Goal: Information Seeking & Learning: Compare options

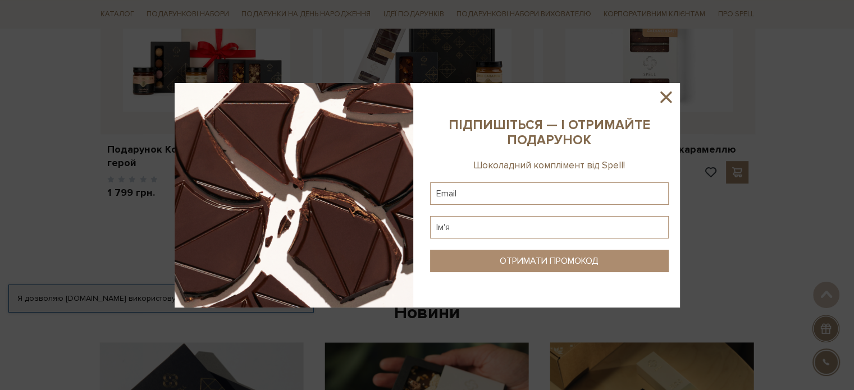
scroll to position [562, 0]
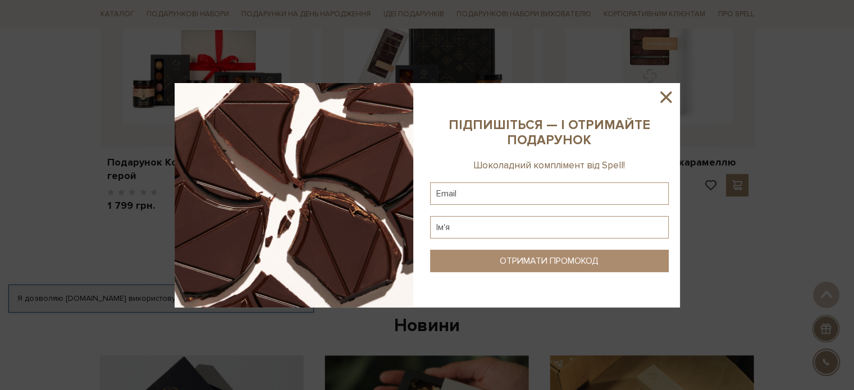
click at [671, 94] on icon at bounding box center [666, 97] width 19 height 19
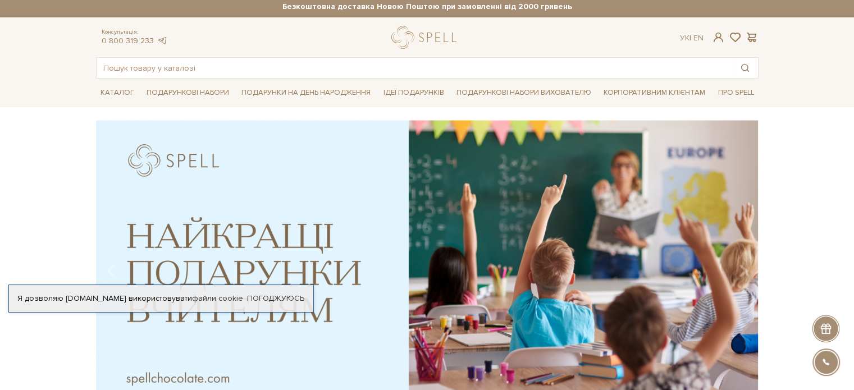
scroll to position [0, 0]
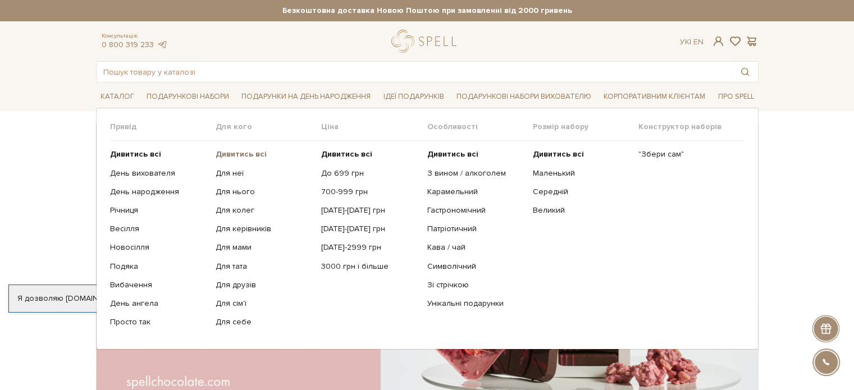
click at [245, 154] on b "Дивитись всі" at bounding box center [241, 154] width 51 height 10
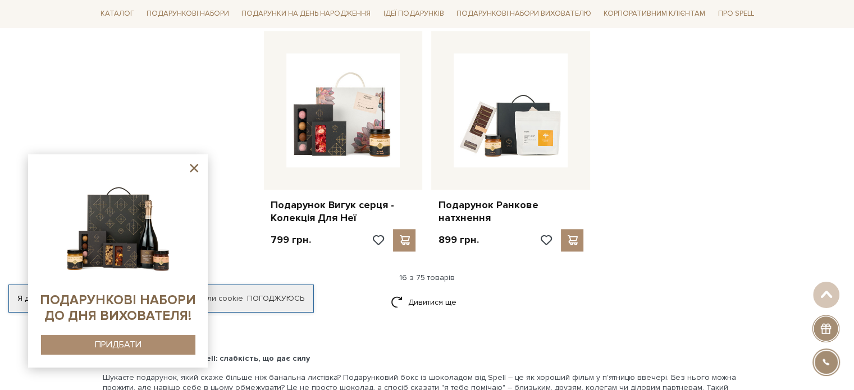
scroll to position [1404, 0]
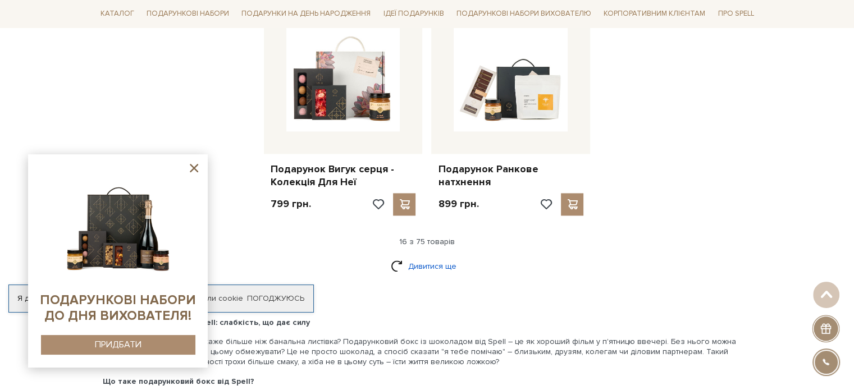
click at [444, 257] on link "Дивитися ще" at bounding box center [427, 267] width 73 height 20
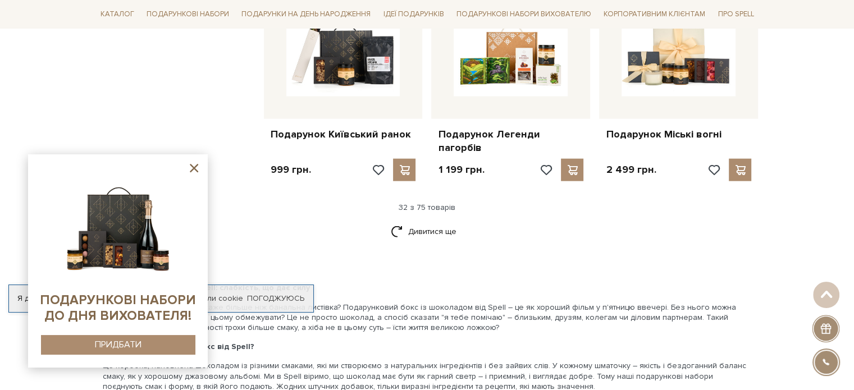
scroll to position [2640, 0]
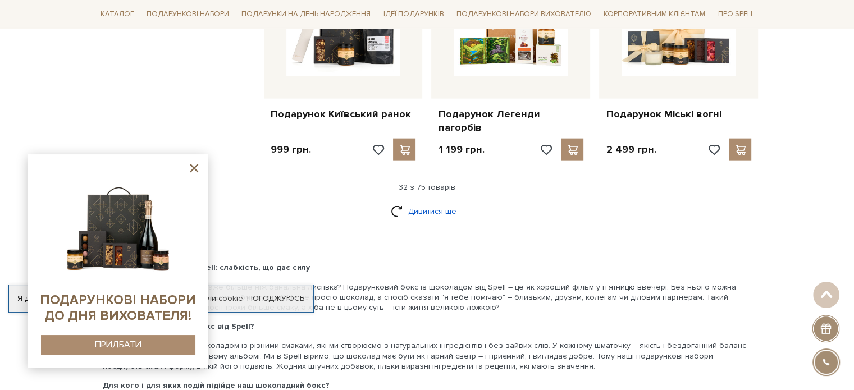
click at [430, 202] on link "Дивитися ще" at bounding box center [427, 212] width 73 height 20
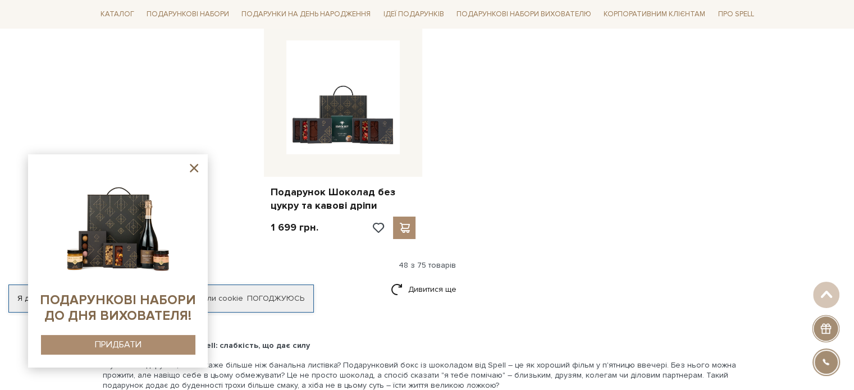
scroll to position [3988, 0]
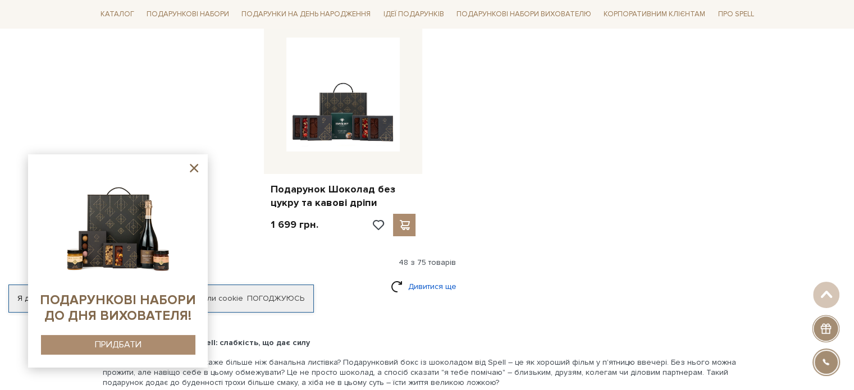
click at [437, 277] on link "Дивитися ще" at bounding box center [427, 287] width 73 height 20
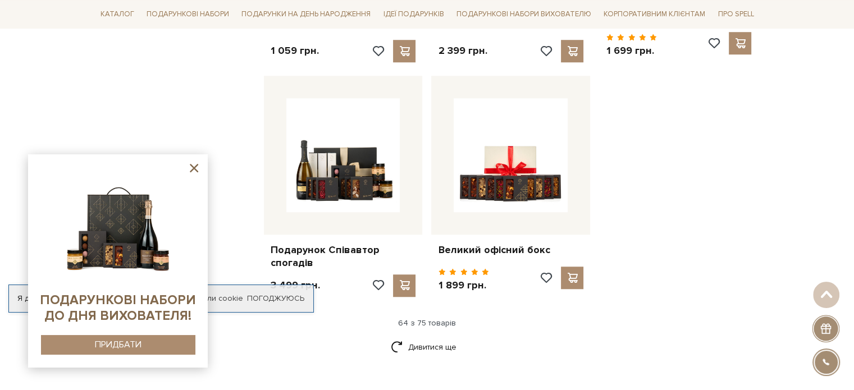
scroll to position [5111, 0]
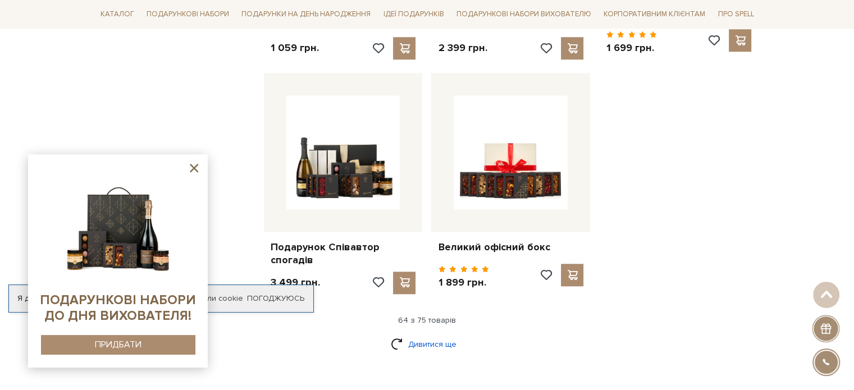
click at [432, 335] on link "Дивитися ще" at bounding box center [427, 345] width 73 height 20
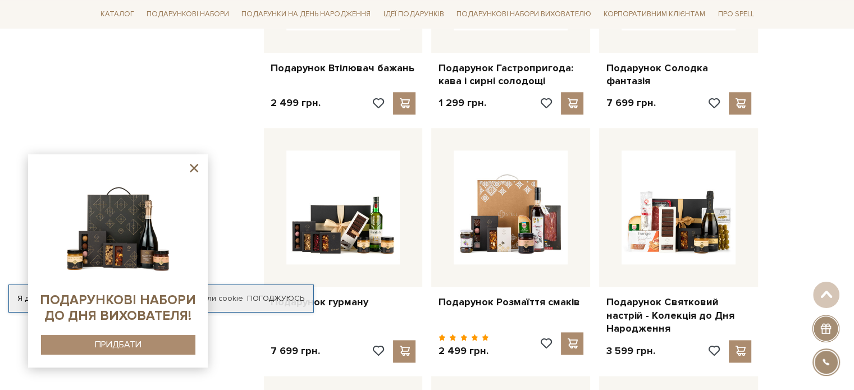
scroll to position [5561, 0]
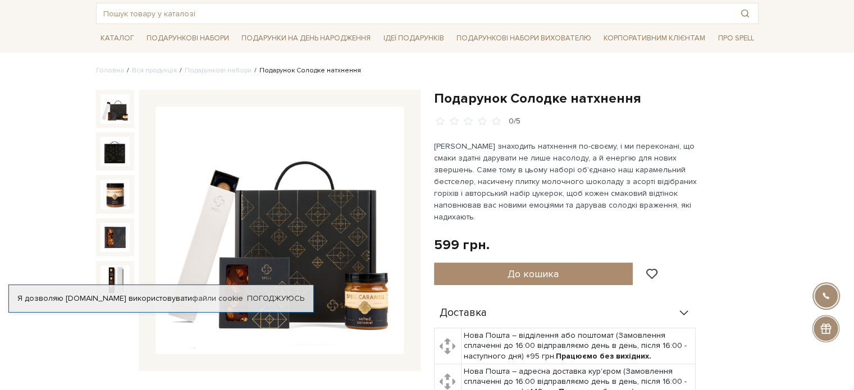
scroll to position [56, 0]
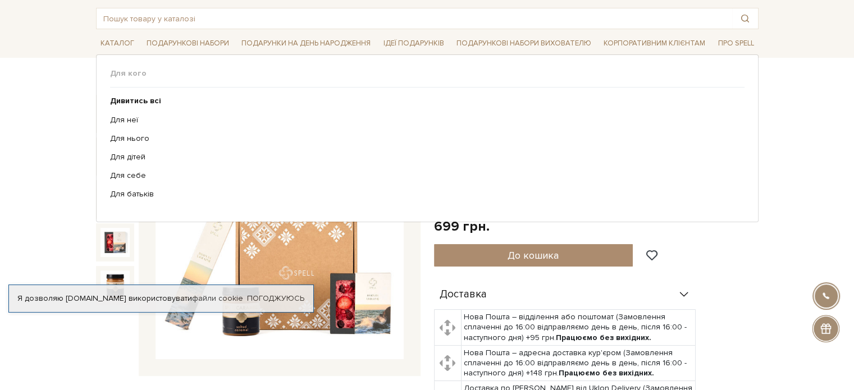
scroll to position [56, 0]
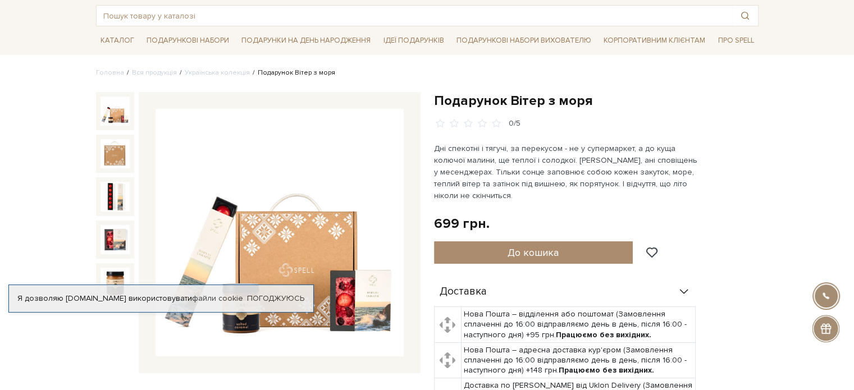
click at [354, 318] on img at bounding box center [280, 233] width 248 height 248
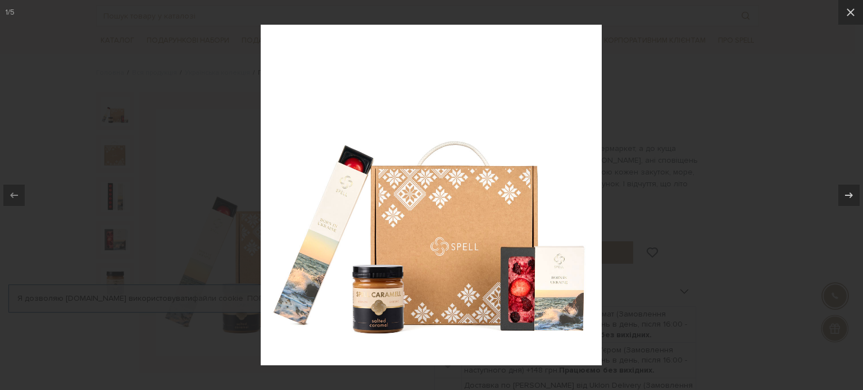
click at [357, 236] on img at bounding box center [431, 195] width 341 height 341
click at [850, 13] on icon at bounding box center [850, 12] width 8 height 8
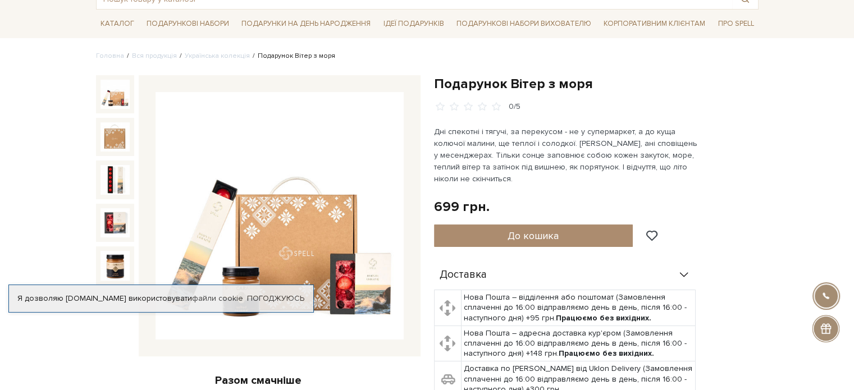
scroll to position [56, 0]
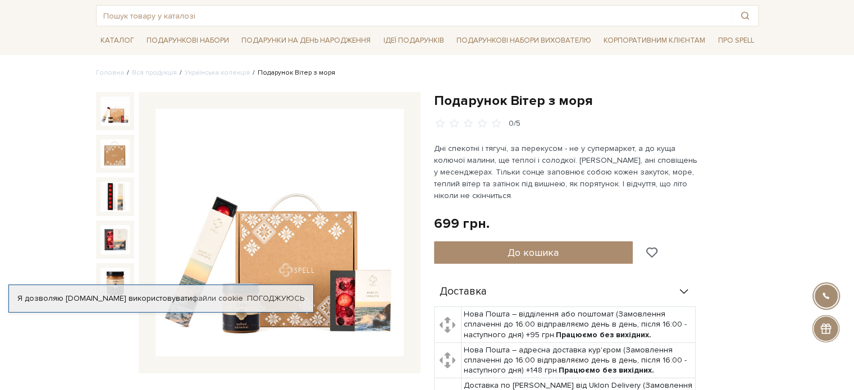
click at [654, 250] on span at bounding box center [651, 253] width 14 height 10
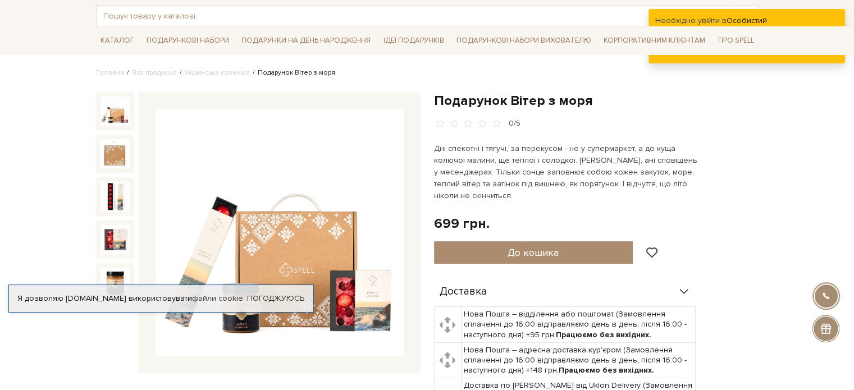
click at [294, 236] on img at bounding box center [280, 233] width 248 height 248
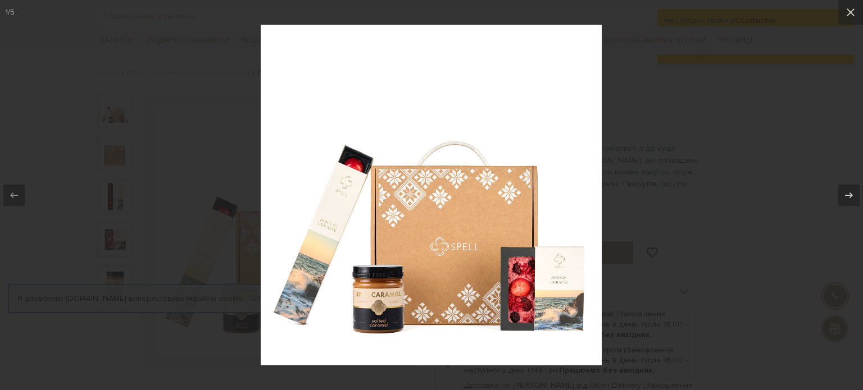
click at [318, 234] on img at bounding box center [431, 195] width 341 height 341
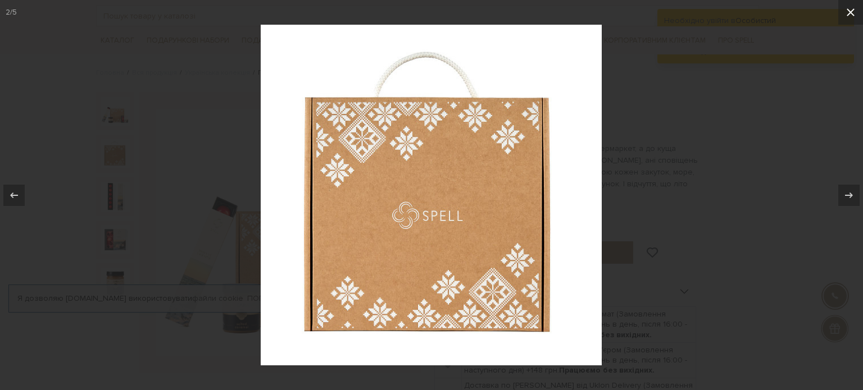
click at [850, 12] on icon at bounding box center [850, 12] width 13 height 13
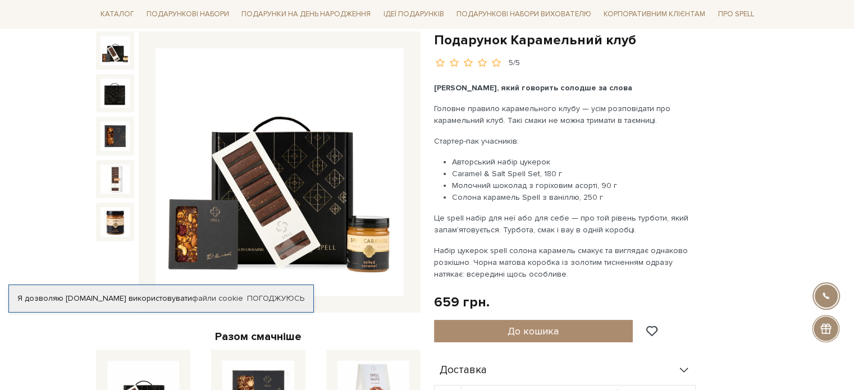
scroll to position [112, 0]
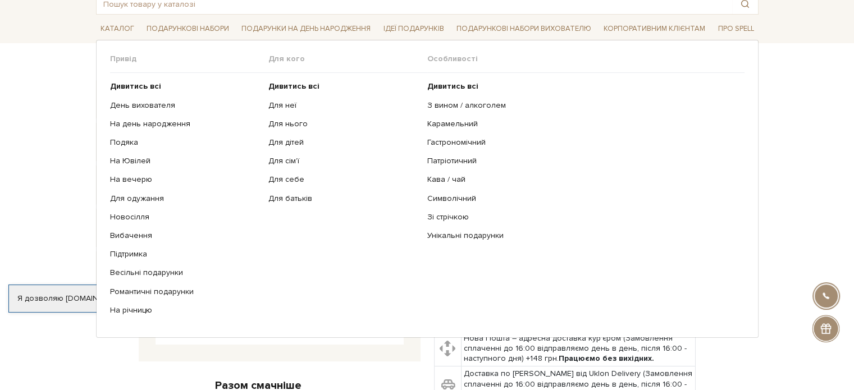
scroll to position [112, 0]
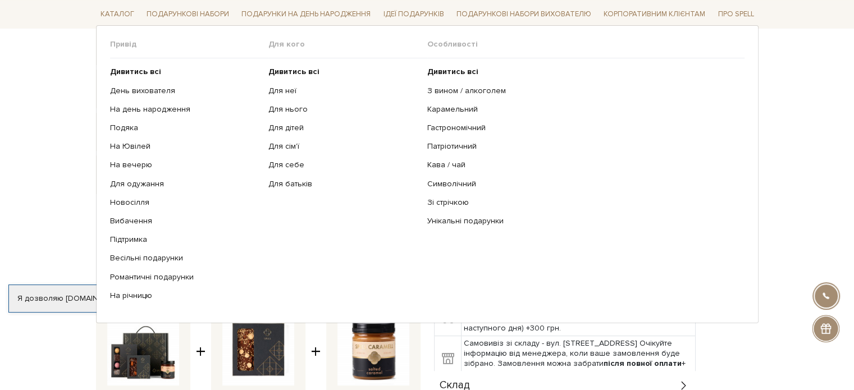
scroll to position [169, 0]
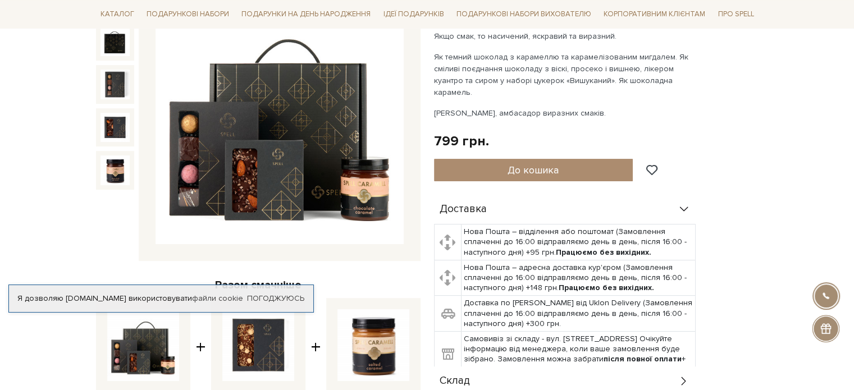
click at [209, 183] on img at bounding box center [280, 121] width 248 height 248
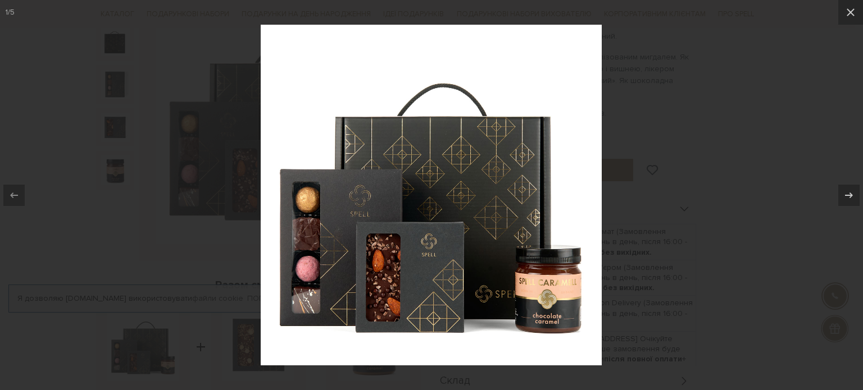
click at [391, 276] on img at bounding box center [431, 195] width 341 height 341
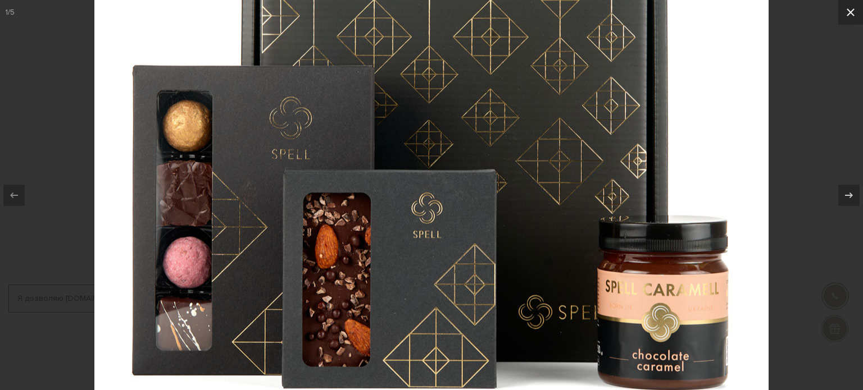
click at [854, 12] on icon at bounding box center [850, 12] width 13 height 13
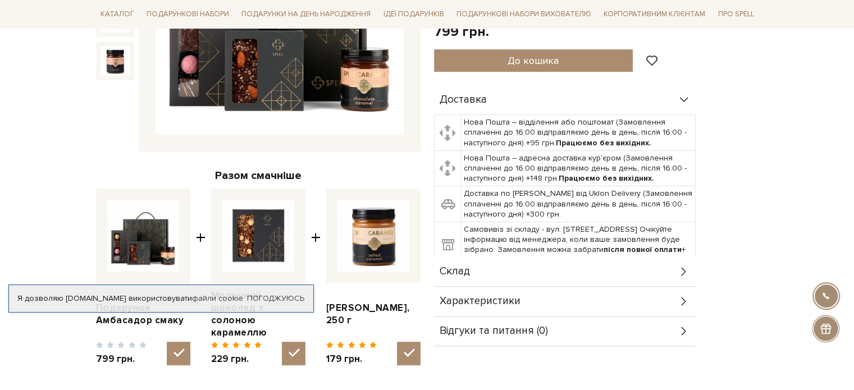
scroll to position [281, 0]
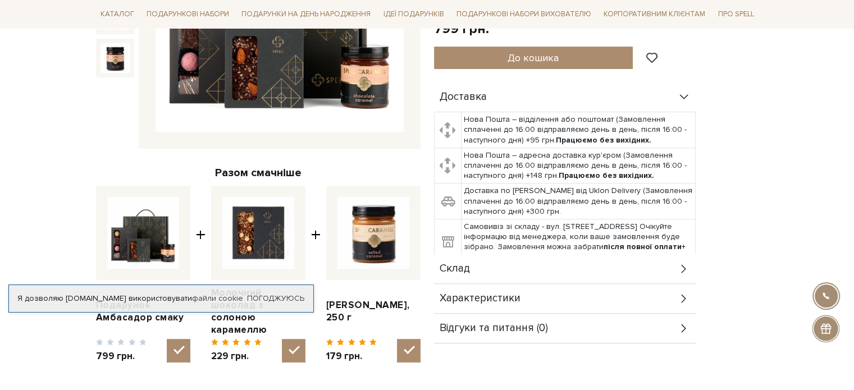
click at [676, 259] on div "Склад" at bounding box center [565, 268] width 262 height 29
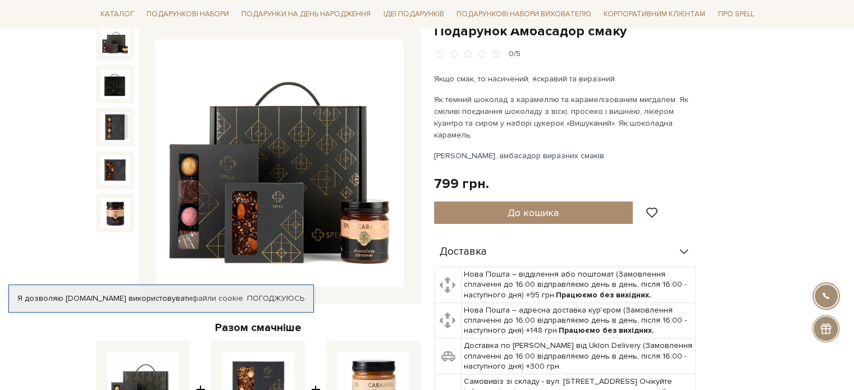
scroll to position [112, 0]
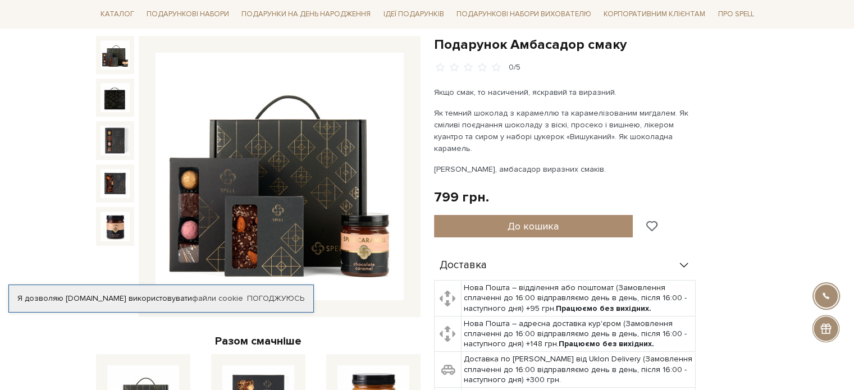
click at [653, 221] on span at bounding box center [651, 226] width 14 height 10
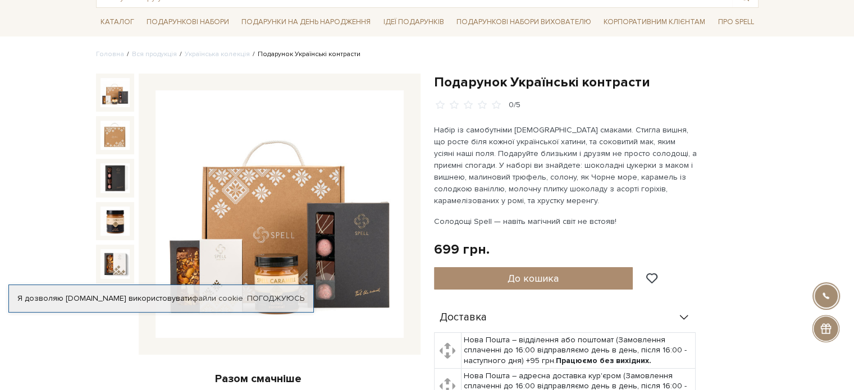
scroll to position [112, 0]
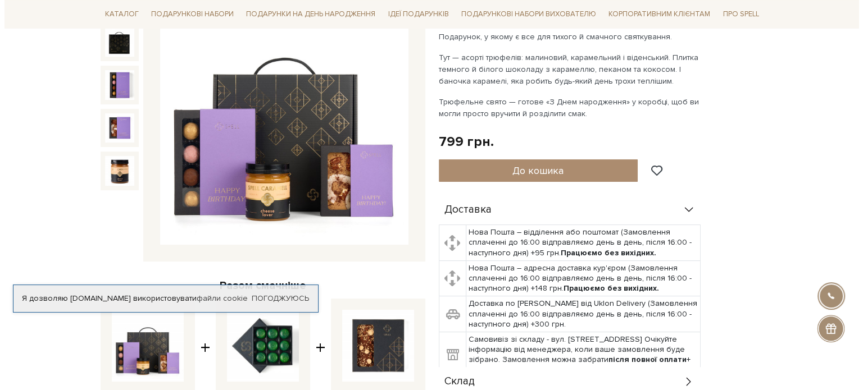
scroll to position [169, 0]
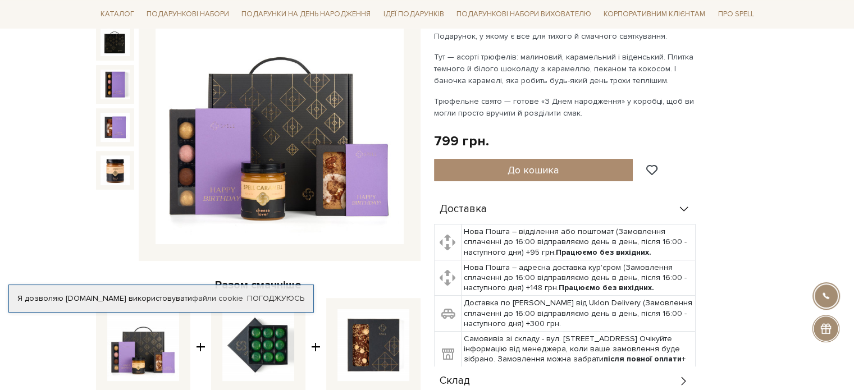
click at [238, 176] on img at bounding box center [280, 121] width 248 height 248
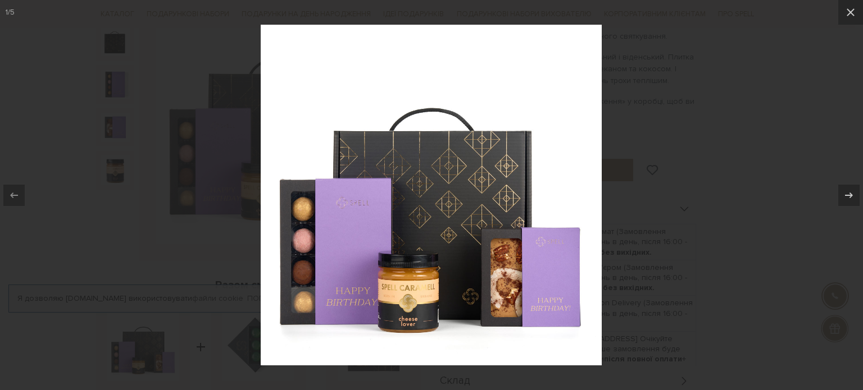
click at [483, 294] on img at bounding box center [431, 195] width 341 height 341
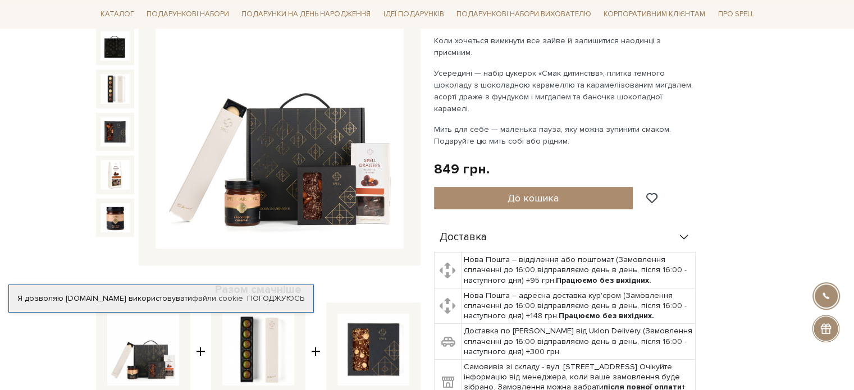
scroll to position [169, 0]
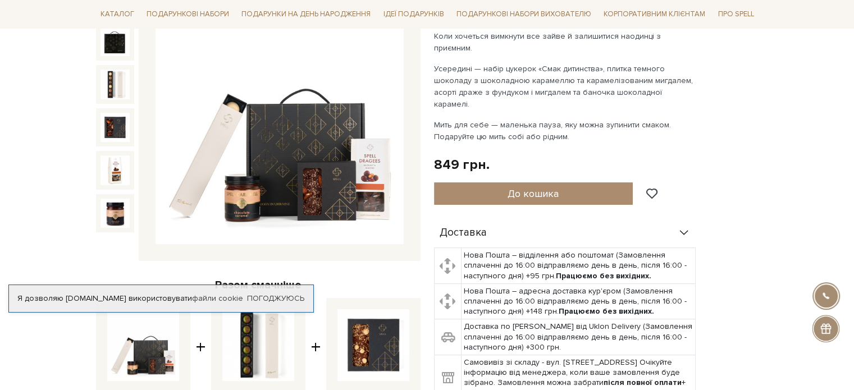
click at [342, 204] on img at bounding box center [280, 121] width 248 height 248
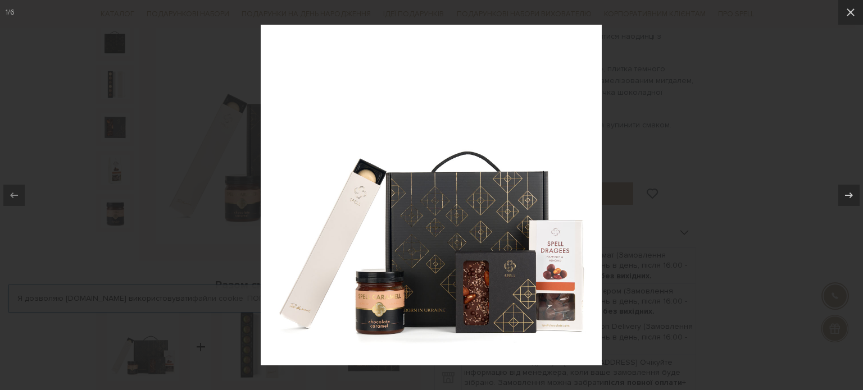
click at [483, 256] on img at bounding box center [431, 195] width 341 height 341
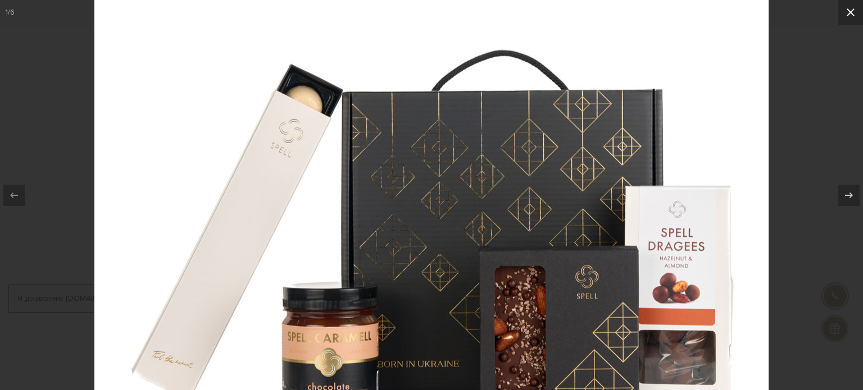
click at [852, 13] on icon at bounding box center [850, 12] width 8 height 8
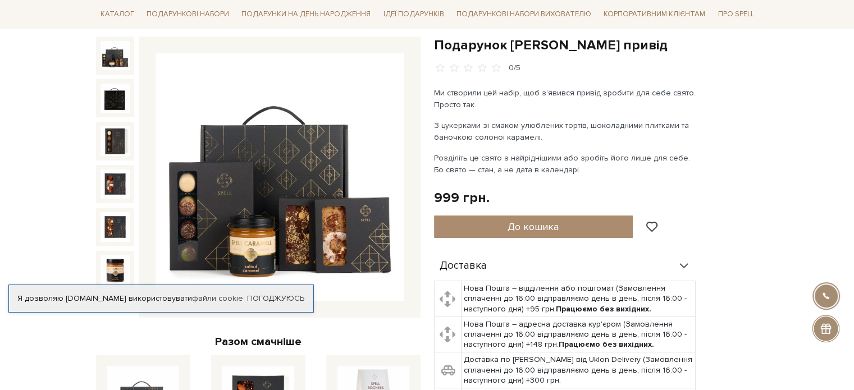
scroll to position [112, 0]
click at [295, 239] on img at bounding box center [280, 177] width 248 height 248
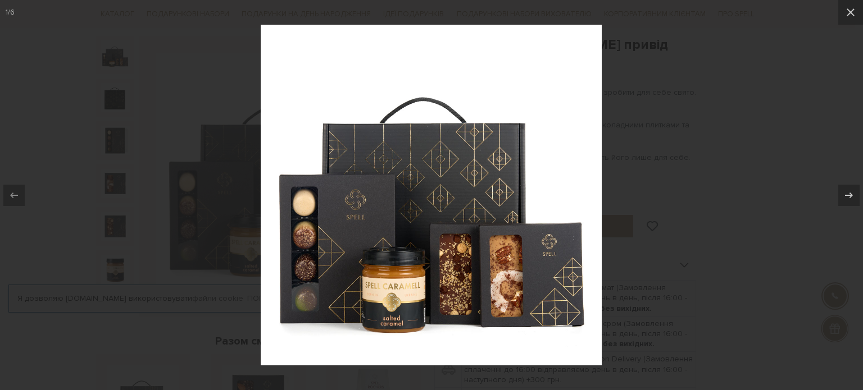
click at [355, 261] on img at bounding box center [431, 195] width 341 height 341
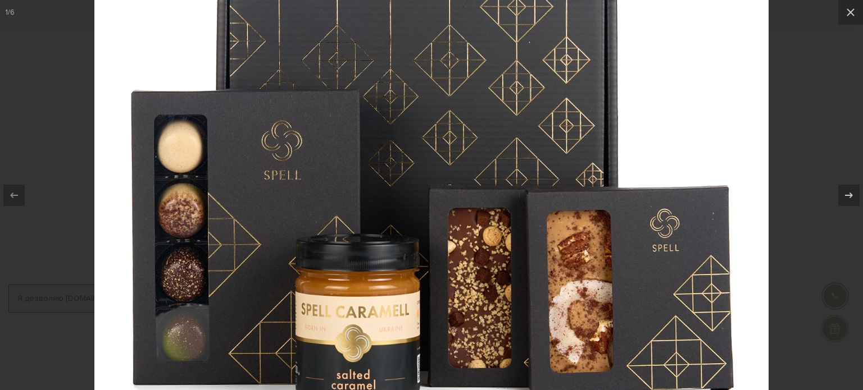
click at [407, 353] on img at bounding box center [431, 131] width 674 height 674
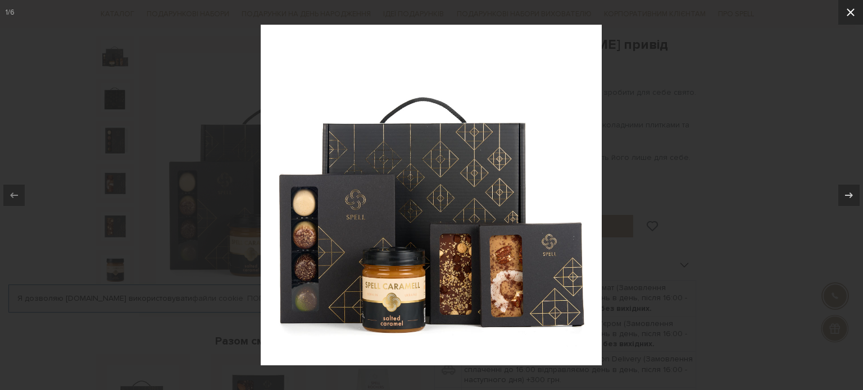
click at [853, 13] on icon at bounding box center [850, 12] width 13 height 13
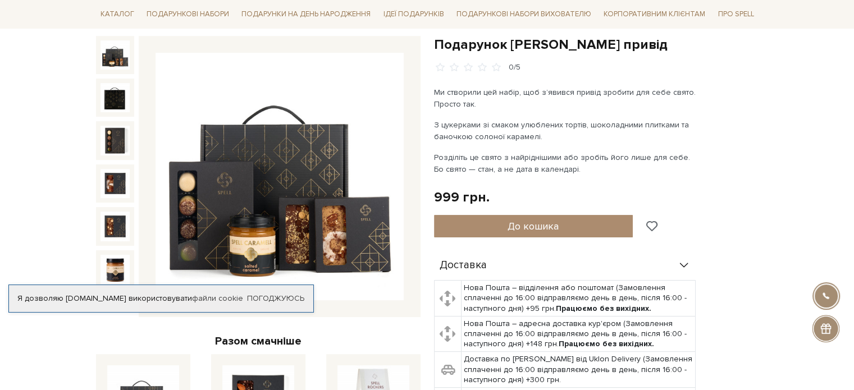
click at [656, 223] on span at bounding box center [651, 226] width 14 height 10
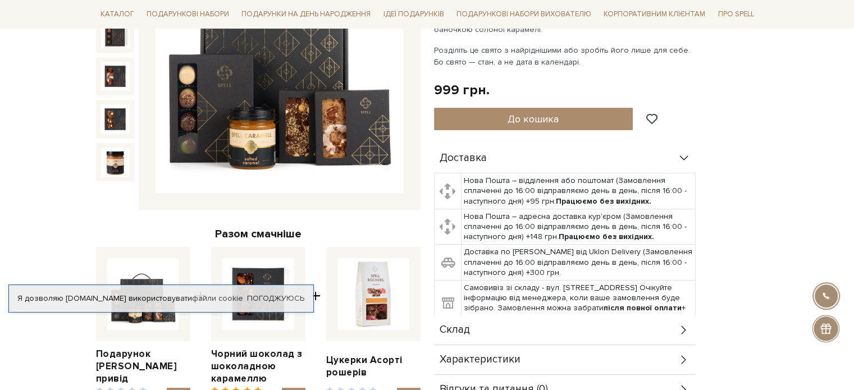
scroll to position [281, 0]
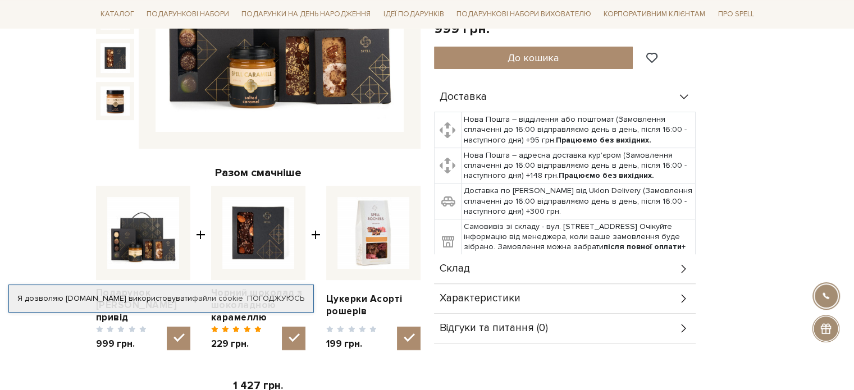
click at [594, 270] on div "Склад" at bounding box center [565, 268] width 262 height 29
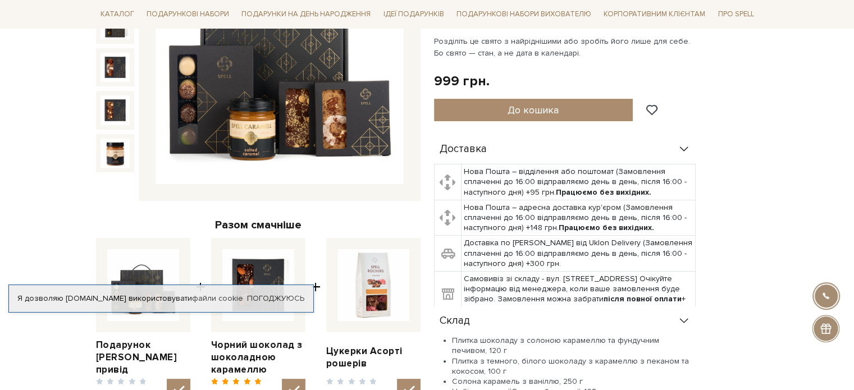
scroll to position [225, 0]
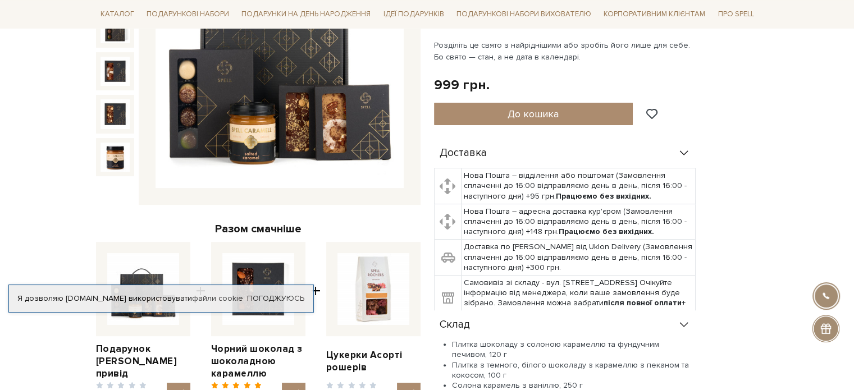
click at [209, 131] on img at bounding box center [280, 64] width 248 height 248
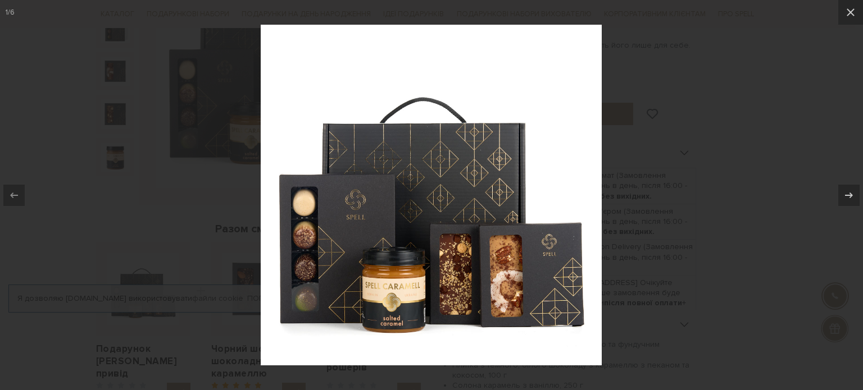
click at [362, 260] on img at bounding box center [431, 195] width 341 height 341
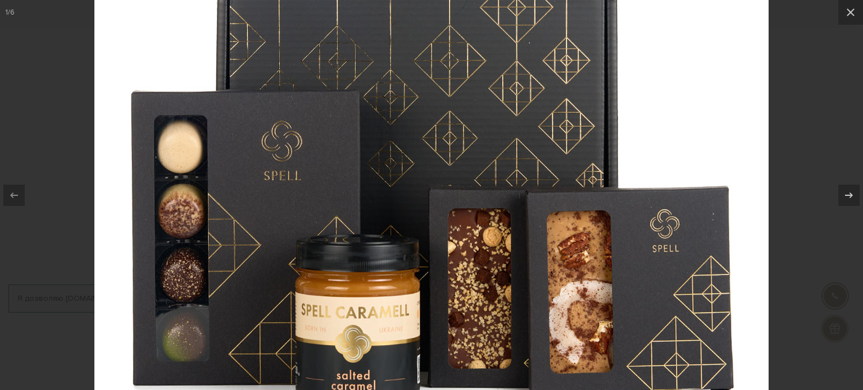
click at [373, 299] on img at bounding box center [431, 132] width 674 height 674
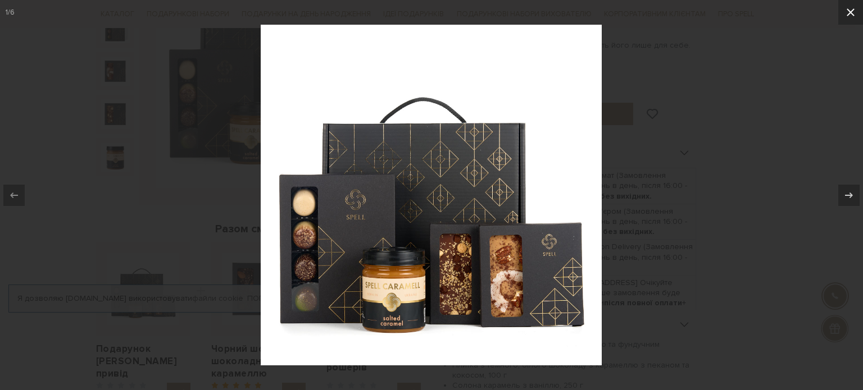
click at [852, 16] on icon at bounding box center [850, 12] width 13 height 13
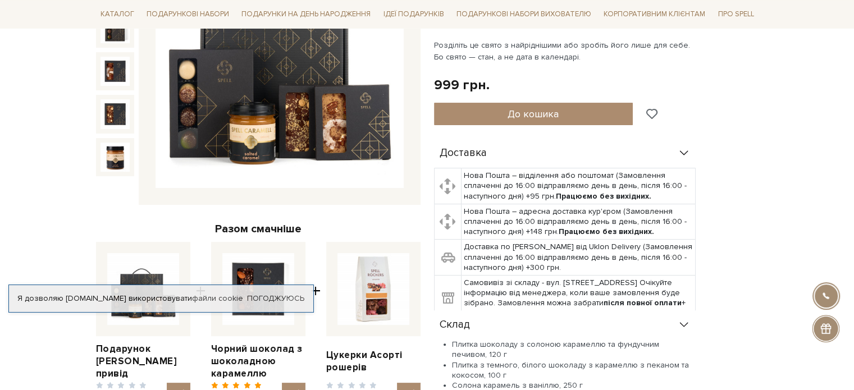
click at [654, 112] on span at bounding box center [651, 114] width 14 height 10
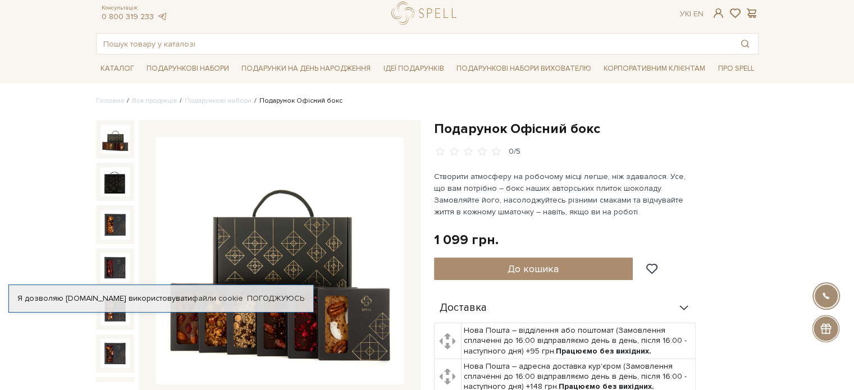
scroll to position [112, 0]
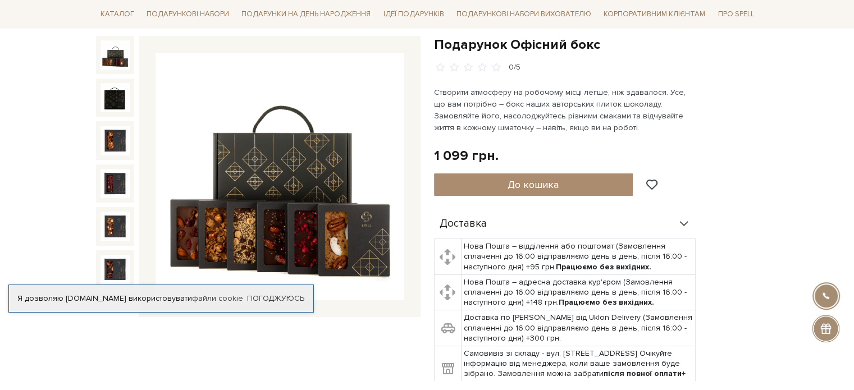
click at [293, 235] on img at bounding box center [280, 177] width 248 height 248
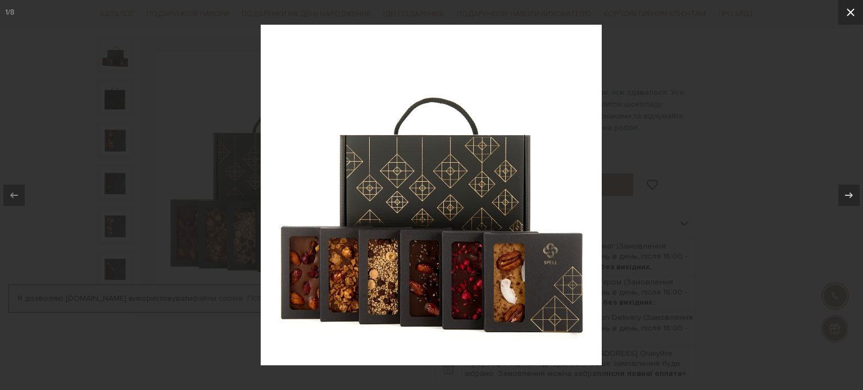
drag, startPoint x: 857, startPoint y: 10, endPoint x: 851, endPoint y: 6, distance: 6.9
click at [854, 10] on icon at bounding box center [850, 12] width 13 height 13
